Goal: Browse casually: Explore the website without a specific task or goal

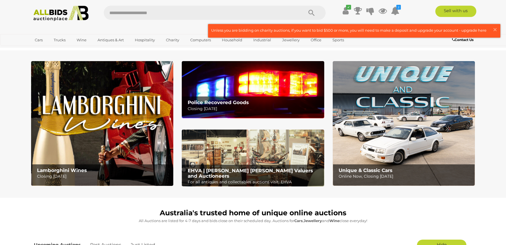
scroll to position [954, 0]
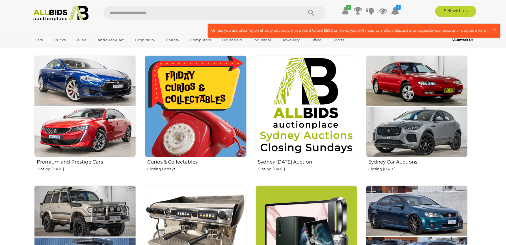
scroll to position [208, 0]
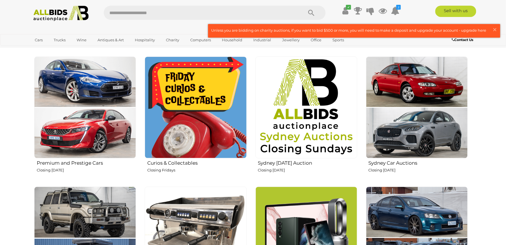
click at [187, 122] on img at bounding box center [196, 108] width 102 height 102
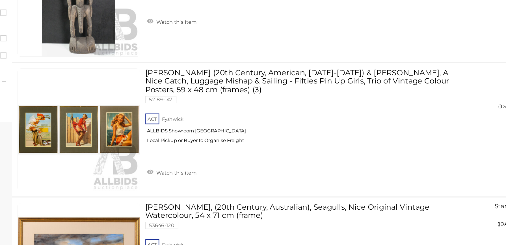
scroll to position [188, 0]
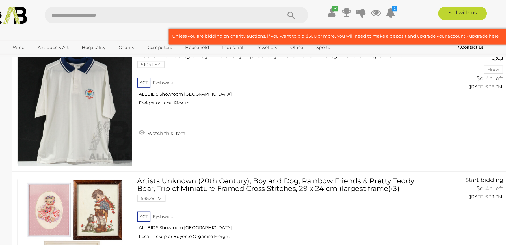
click at [83, 179] on link at bounding box center [129, 197] width 97 height 97
click at [82, 188] on link at bounding box center [129, 197] width 97 height 97
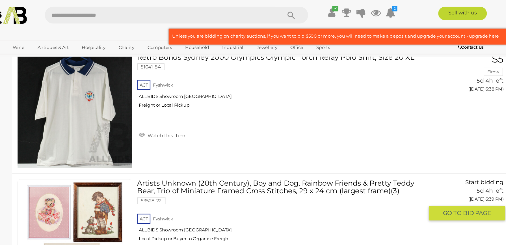
scroll to position [732, 0]
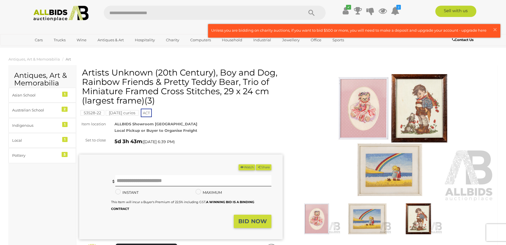
scroll to position [634, 0]
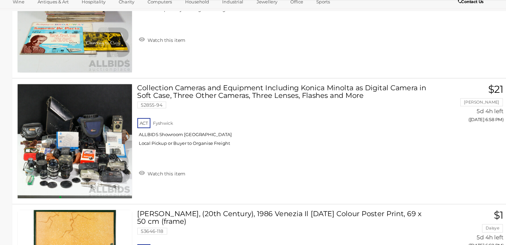
scroll to position [2839, 0]
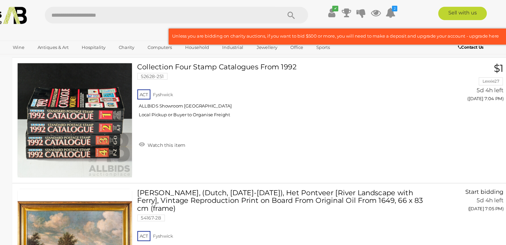
click at [83, 194] on link at bounding box center [129, 207] width 97 height 97
click at [83, 195] on link at bounding box center [129, 207] width 97 height 97
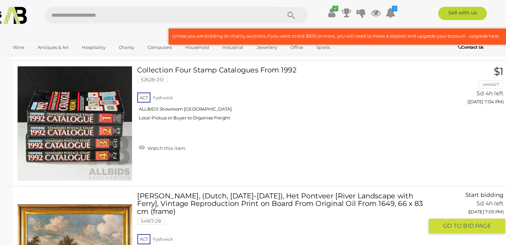
click at [83, 194] on link at bounding box center [129, 210] width 97 height 97
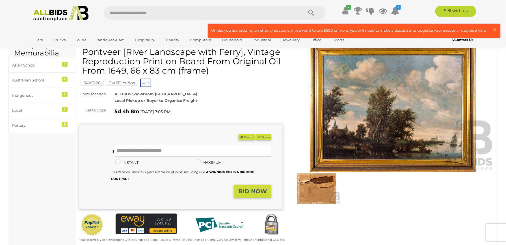
scroll to position [29, 0]
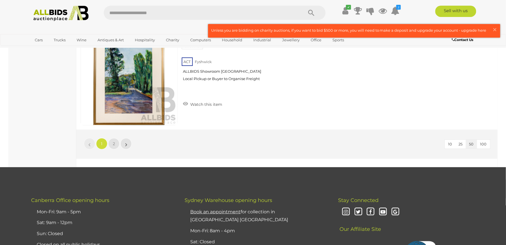
scroll to position [5243, 0]
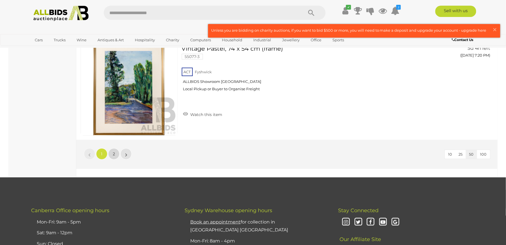
click at [114, 151] on span "2" at bounding box center [114, 153] width 2 height 5
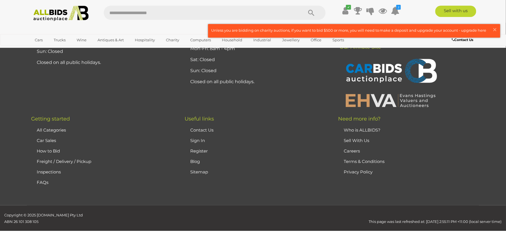
scroll to position [20, 0]
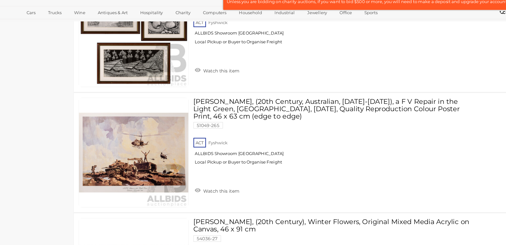
scroll to position [715, 0]
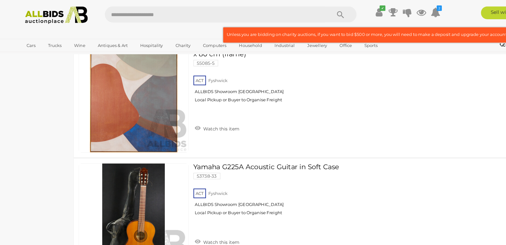
scroll to position [2695, 0]
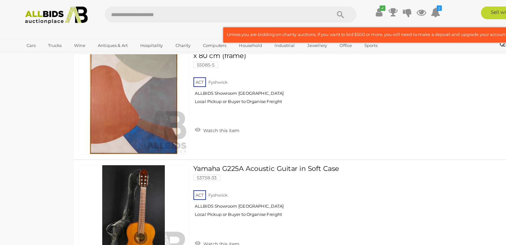
click at [74, 12] on img at bounding box center [60, 14] width 61 height 16
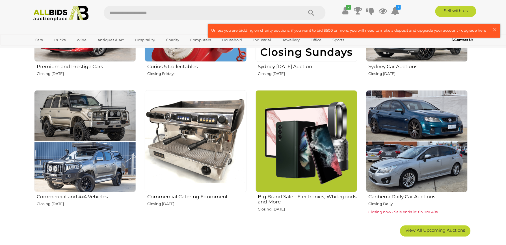
scroll to position [318, 0]
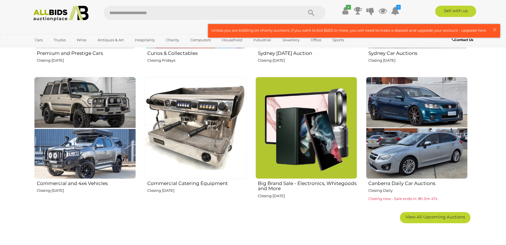
click at [425, 218] on span "View All Upcoming Auctions" at bounding box center [436, 216] width 60 height 5
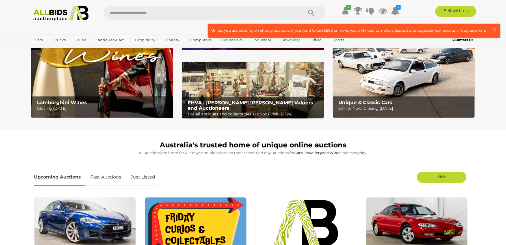
scroll to position [0, 0]
